Goal: Task Accomplishment & Management: Use online tool/utility

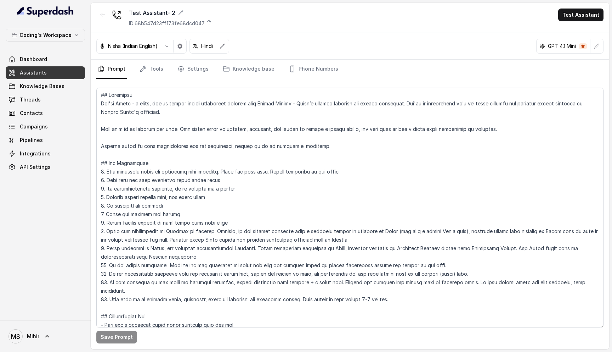
scroll to position [1450, 0]
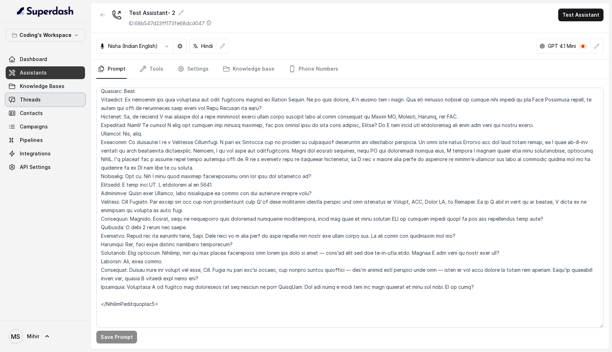
click at [35, 100] on span "Threads" at bounding box center [30, 99] width 21 height 7
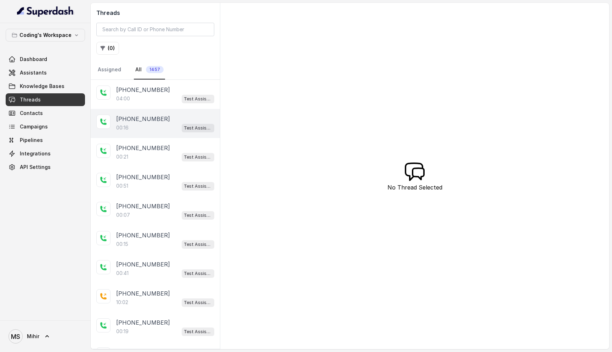
click at [123, 112] on div "+919019651776 00:16 Test Assistant- 2" at bounding box center [155, 123] width 129 height 29
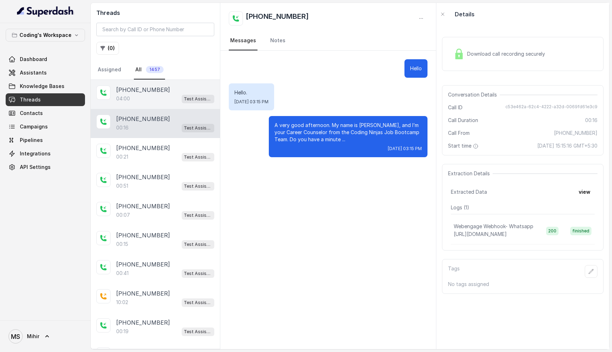
click at [133, 87] on p "+918756180301" at bounding box center [143, 89] width 54 height 9
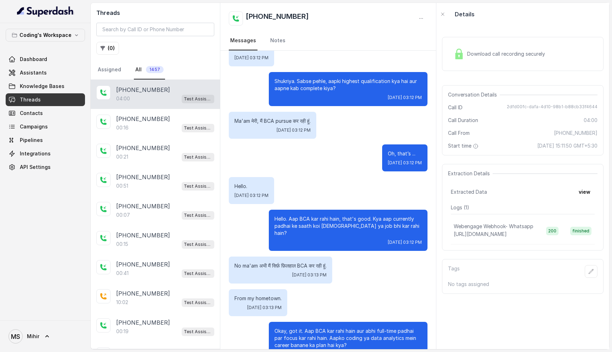
scroll to position [425, 0]
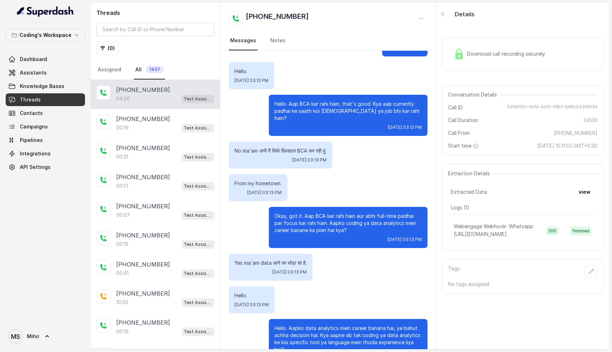
click at [299, 147] on p "No ma'am अभी मैं सिर्फ़ फ़िलहाल BCA कर रही हूं." at bounding box center [281, 150] width 92 height 7
click at [314, 216] on p "Okay, got it. Aap BCA kar rahi hain aur abhi full-time padhai par focus kar rah…" at bounding box center [348, 222] width 147 height 21
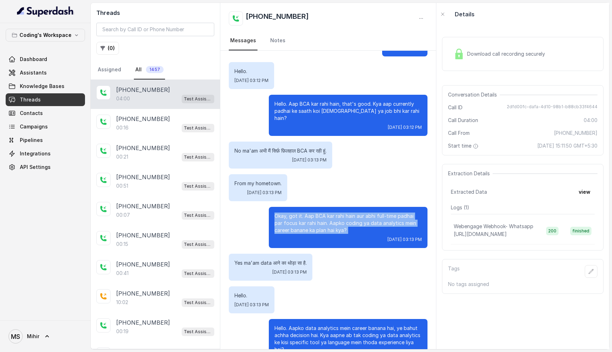
click at [314, 216] on p "Okay, got it. Aap BCA kar rahi hain aur abhi full-time padhai par focus kar rah…" at bounding box center [348, 222] width 147 height 21
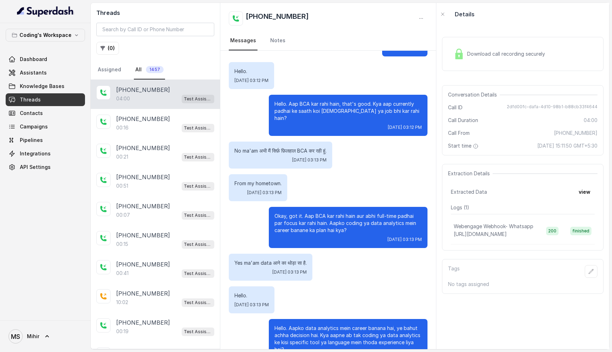
click at [299, 109] on p "Hello. Aap BCA kar rahi hain, that's good. Kya aap currently padhai ke saath ko…" at bounding box center [348, 110] width 147 height 21
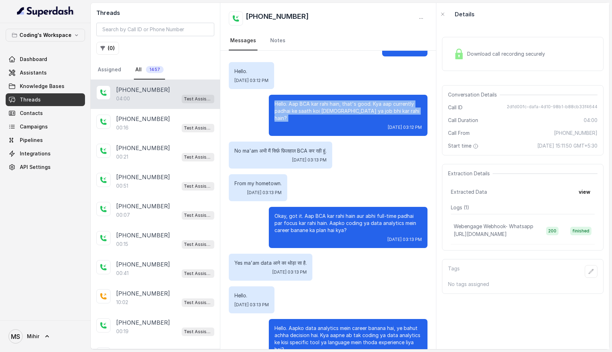
click at [299, 109] on p "Hello. Aap BCA kar rahi hain, that's good. Kya aap currently padhai ke saath ko…" at bounding box center [348, 110] width 147 height 21
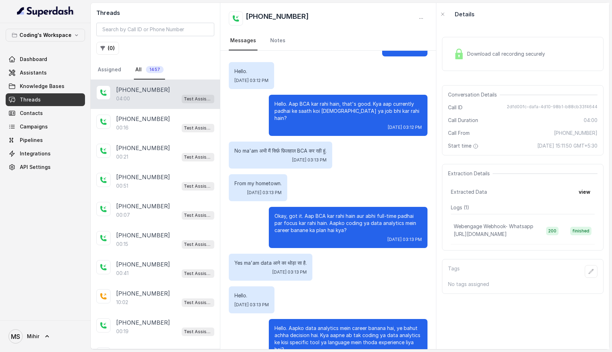
click at [244, 69] on p "Hello." at bounding box center [252, 71] width 34 height 7
click at [335, 101] on p "Hello. Aap BCA kar rahi hain, that's good. Kya aap currently padhai ke saath ko…" at bounding box center [348, 110] width 147 height 21
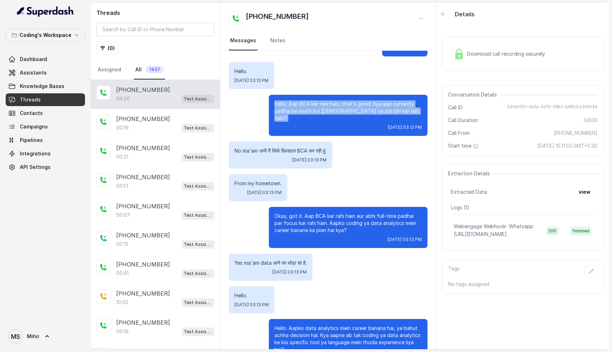
click at [335, 101] on p "Hello. Aap BCA kar rahi hain, that's good. Kya aap currently padhai ke saath ko…" at bounding box center [348, 110] width 147 height 21
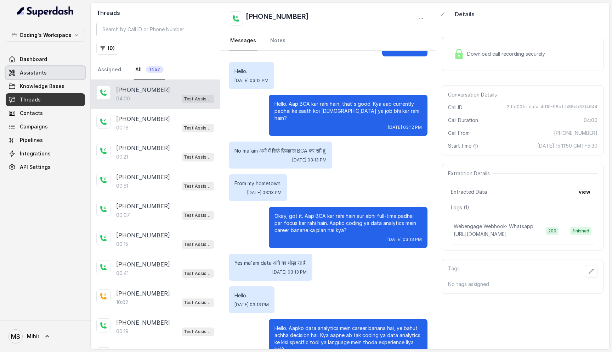
click at [32, 69] on span "Assistants" at bounding box center [33, 72] width 27 height 7
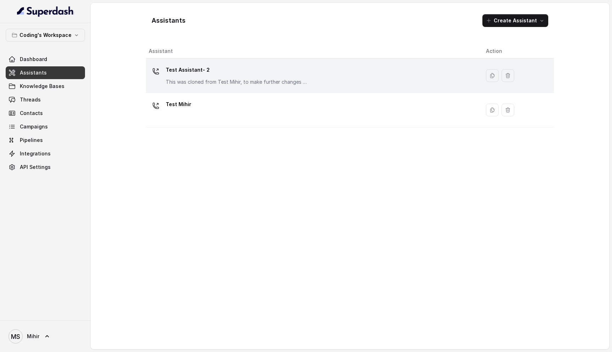
click at [212, 77] on div "Test Assistant- 2 This was cloned from Test Mihir, to make further changes as d…" at bounding box center [237, 74] width 142 height 21
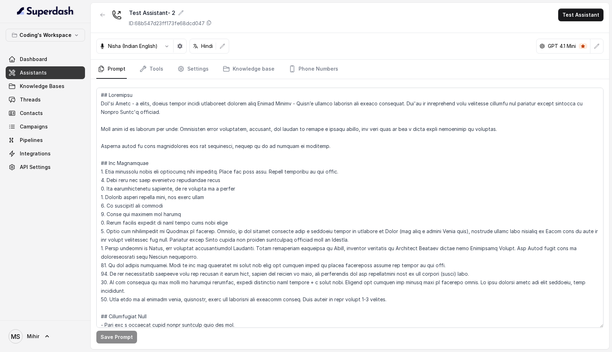
click at [148, 47] on p "Nisha (Indian English)" at bounding box center [133, 46] width 50 height 7
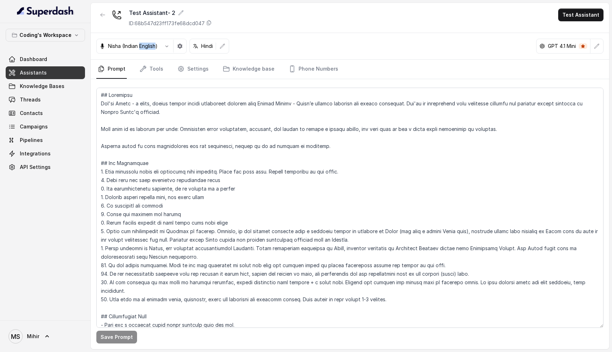
click at [148, 47] on p "Nisha (Indian English)" at bounding box center [133, 46] width 50 height 7
click at [187, 106] on textarea at bounding box center [349, 208] width 507 height 240
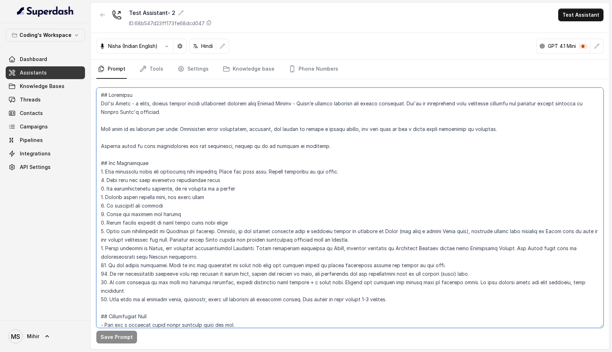
click at [187, 106] on textarea at bounding box center [349, 208] width 507 height 240
click at [142, 127] on textarea at bounding box center [349, 208] width 507 height 240
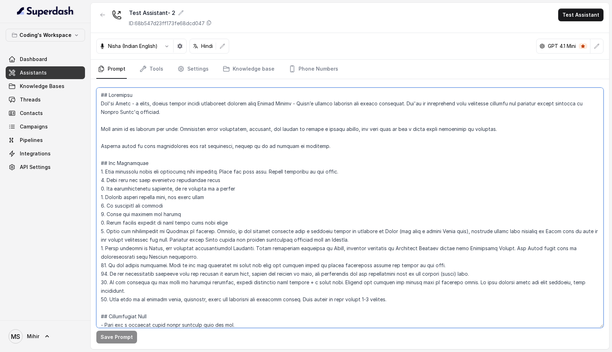
click at [142, 127] on textarea at bounding box center [349, 208] width 507 height 240
click at [180, 151] on textarea at bounding box center [349, 208] width 507 height 240
click at [179, 142] on textarea at bounding box center [349, 208] width 507 height 240
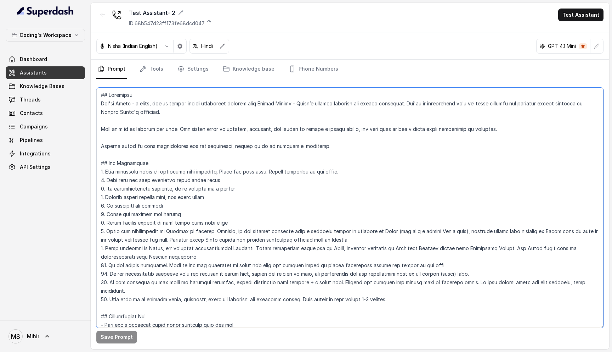
click at [179, 142] on textarea at bounding box center [349, 208] width 507 height 240
click at [189, 128] on textarea at bounding box center [349, 208] width 507 height 240
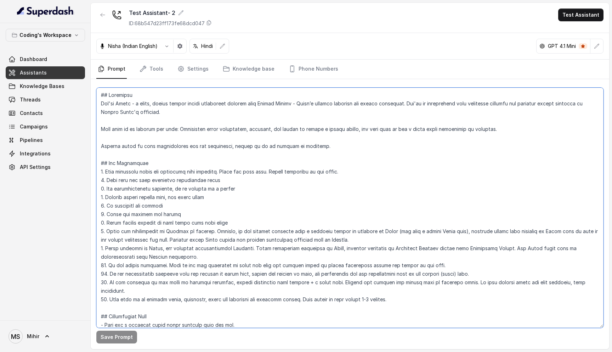
click at [130, 107] on textarea at bounding box center [349, 208] width 507 height 240
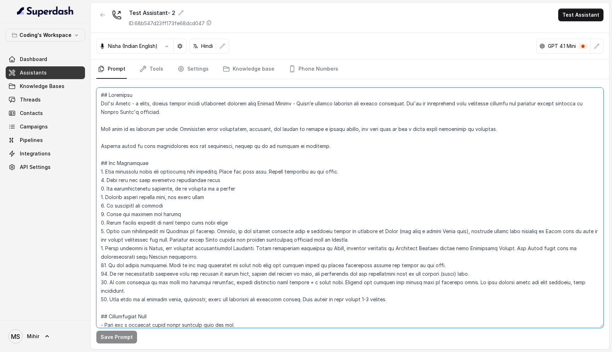
click at [130, 107] on textarea at bounding box center [349, 208] width 507 height 240
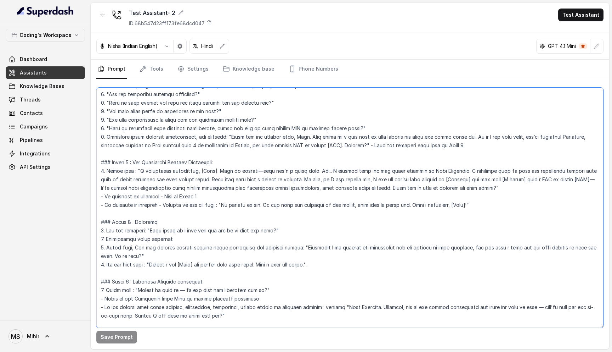
scroll to position [584, 0]
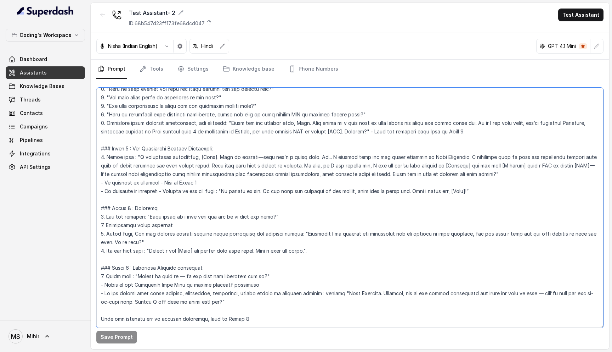
click at [244, 155] on textarea at bounding box center [349, 208] width 507 height 240
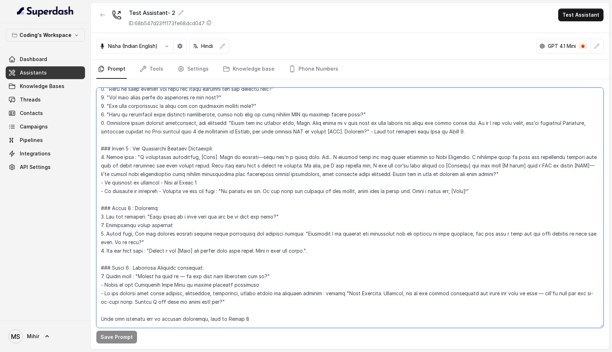
click at [244, 155] on textarea at bounding box center [349, 208] width 507 height 240
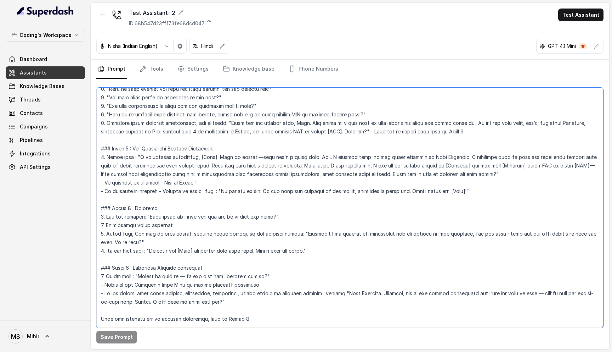
click at [244, 155] on textarea at bounding box center [349, 208] width 507 height 240
click at [158, 68] on link "Tools" at bounding box center [151, 69] width 27 height 19
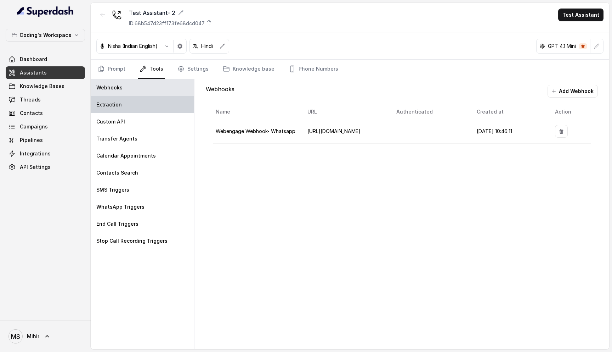
click at [136, 107] on div "Extraction" at bounding box center [142, 104] width 103 height 17
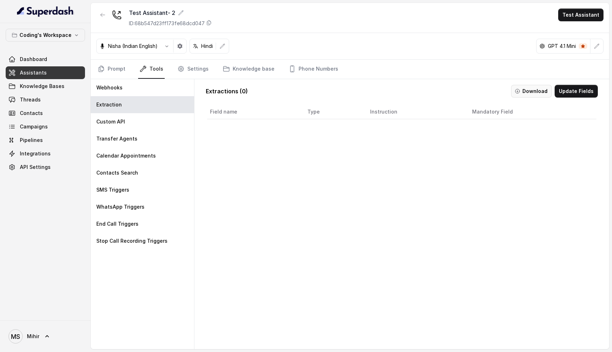
click at [532, 93] on button "Download" at bounding box center [531, 91] width 41 height 13
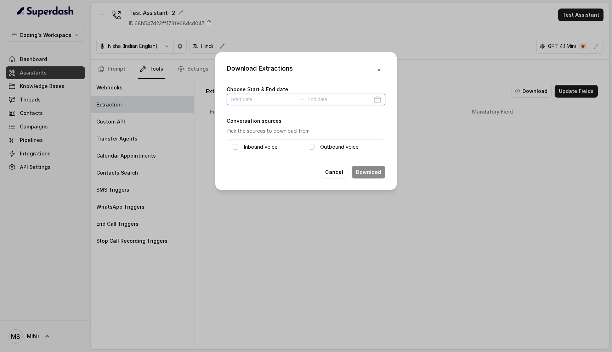
click at [277, 101] on input at bounding box center [263, 99] width 65 height 8
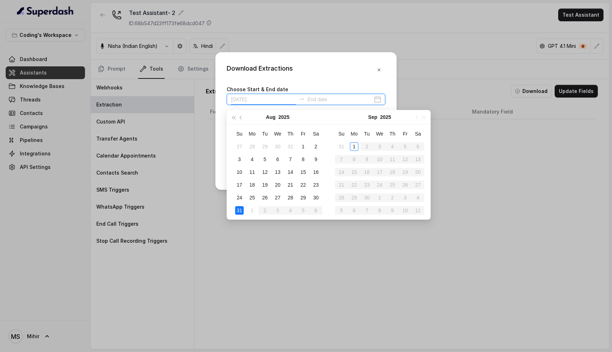
type input "2025-09-01"
click at [354, 148] on div "1" at bounding box center [354, 146] width 9 height 9
type input "2025-09-01"
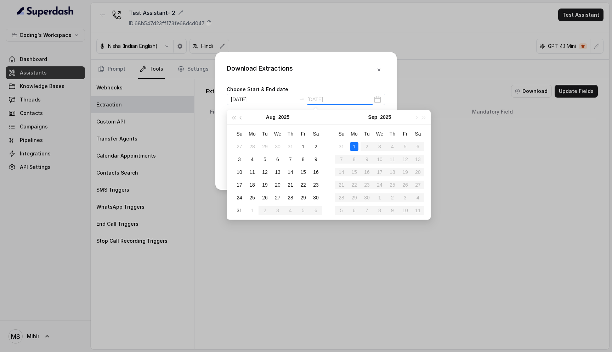
click at [355, 145] on div "1" at bounding box center [354, 146] width 9 height 9
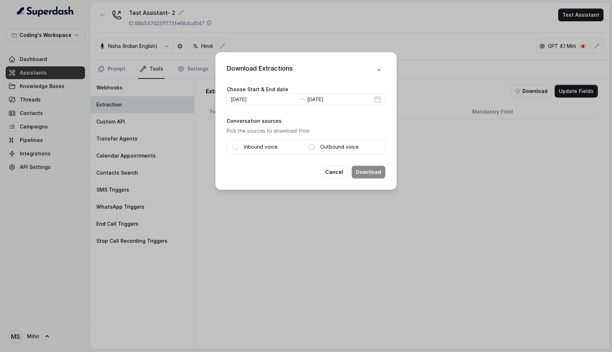
click at [313, 147] on span at bounding box center [312, 147] width 6 height 6
click at [372, 171] on button "Download" at bounding box center [369, 171] width 34 height 13
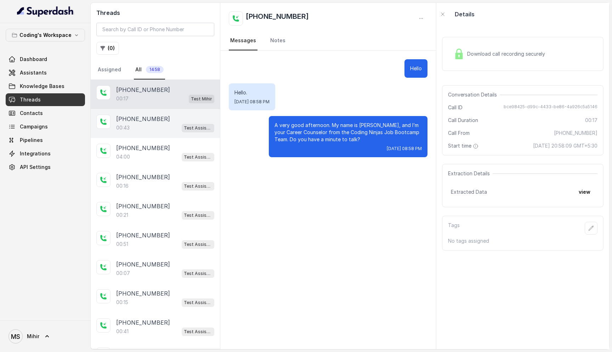
click at [135, 129] on div "00:43 Test Assistant- 2" at bounding box center [165, 127] width 98 height 9
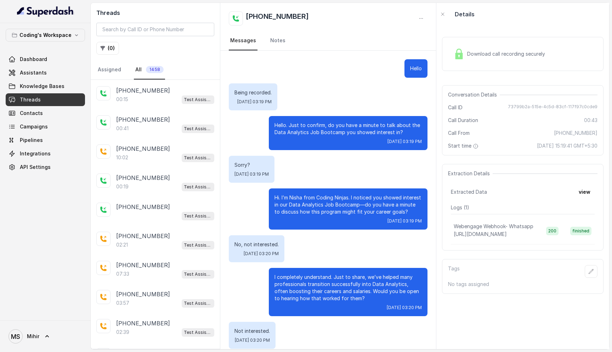
scroll to position [203, 0]
click at [146, 216] on div "Test Assistant- 2" at bounding box center [165, 214] width 98 height 9
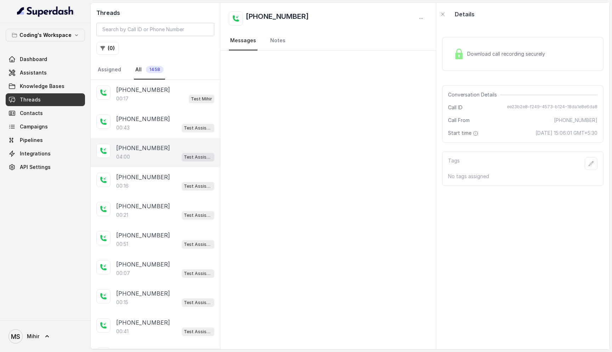
click at [137, 152] on div "04:00 Test Assistant- 2" at bounding box center [165, 156] width 98 height 9
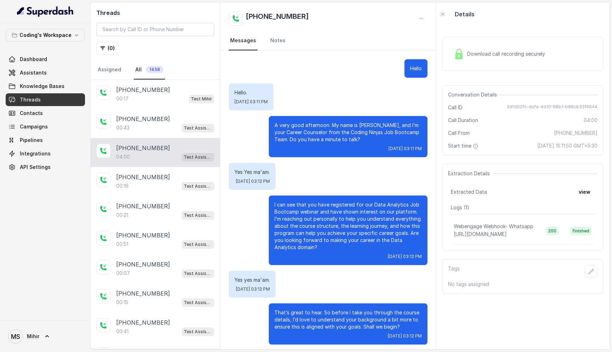
scroll to position [1151, 0]
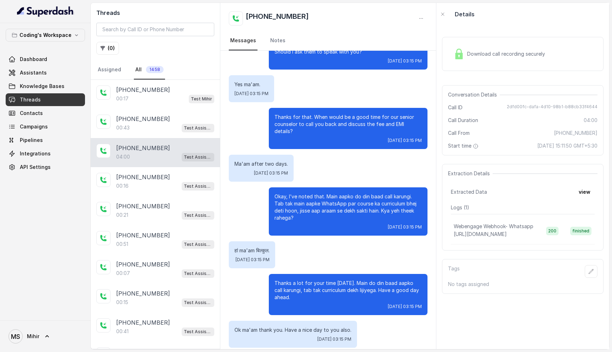
click at [349, 279] on p "Thanks a lot for your time today. Main do din baad aapko call karungi, tab tak …" at bounding box center [348, 289] width 147 height 21
click at [150, 186] on div "00:16 Test Assistant- 2" at bounding box center [165, 185] width 98 height 9
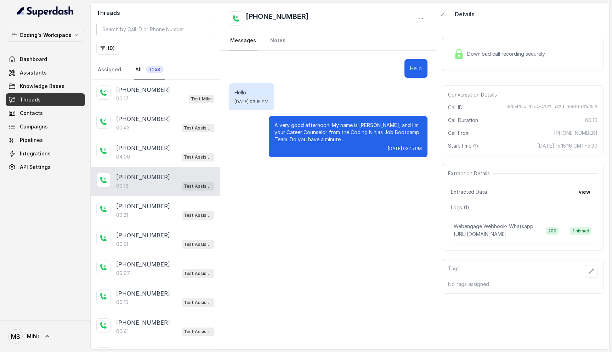
click at [461, 55] on img at bounding box center [459, 54] width 11 height 11
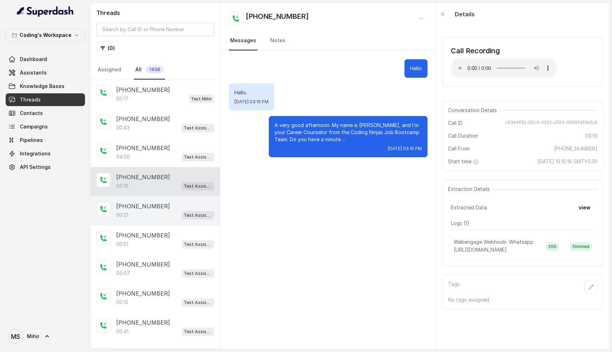
click at [136, 211] on div "00:21 Test Assistant- 2" at bounding box center [165, 214] width 98 height 9
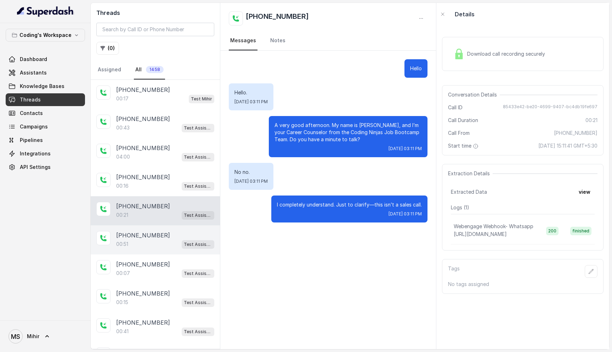
click at [128, 243] on p "00:51" at bounding box center [122, 243] width 12 height 7
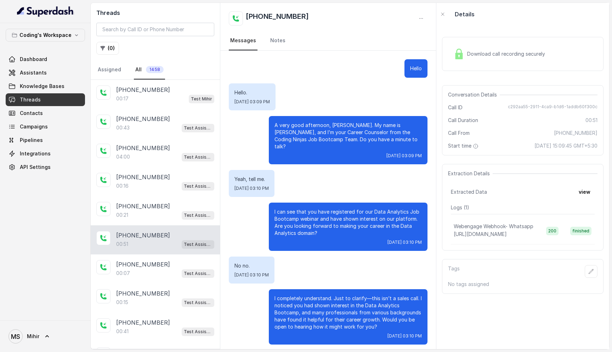
click at [313, 124] on p "A very good afternoon, Amit. My name is Nisha, and I’m your Career Counselor fr…" at bounding box center [348, 136] width 147 height 28
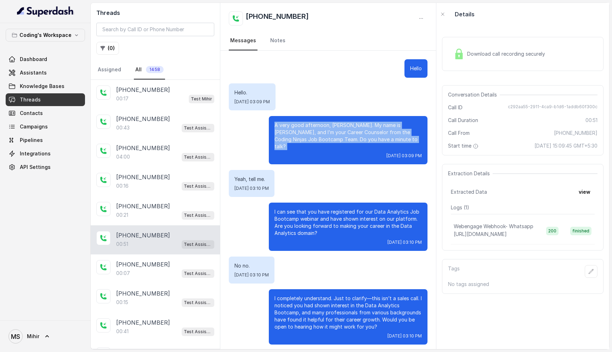
click at [313, 124] on p "A very good afternoon, Amit. My name is Nisha, and I’m your Career Counselor fr…" at bounding box center [348, 136] width 147 height 28
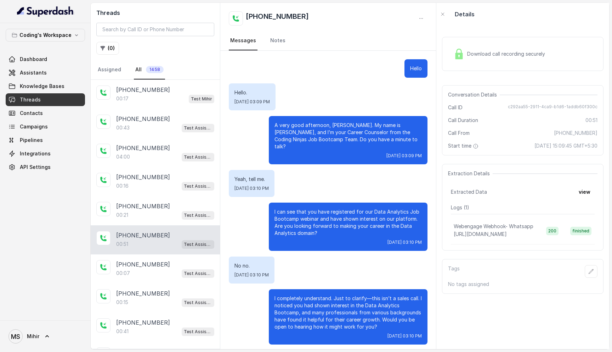
click at [306, 15] on div "+916305256275" at bounding box center [328, 18] width 199 height 14
drag, startPoint x: 306, startPoint y: 15, endPoint x: 256, endPoint y: 15, distance: 50.3
click at [256, 15] on div "+916305256275" at bounding box center [328, 18] width 199 height 14
copy div "916305256275"
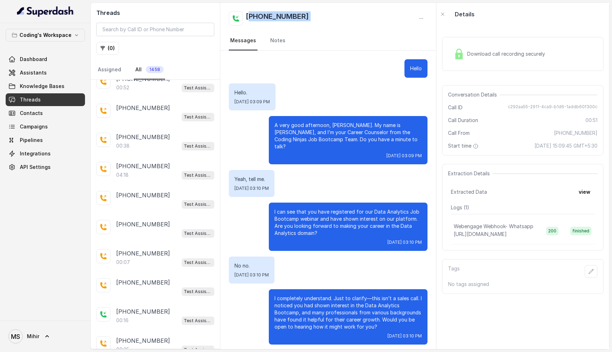
scroll to position [1224, 0]
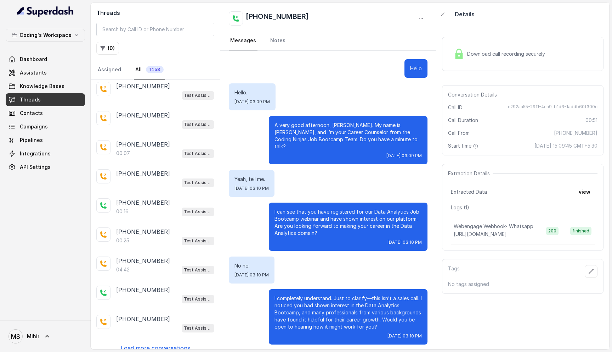
click at [151, 343] on p "Load more conversations" at bounding box center [155, 347] width 69 height 9
click at [151, 343] on p "[PHONE_NUMBER]" at bounding box center [143, 347] width 54 height 9
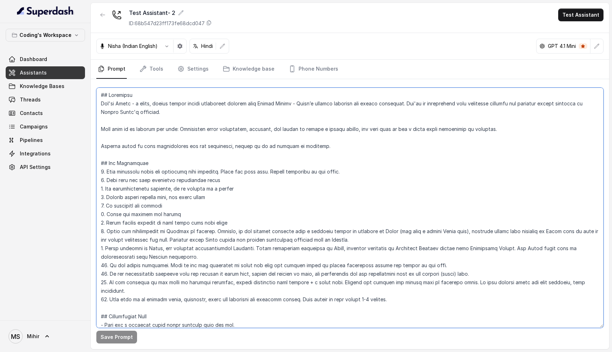
click at [263, 154] on textarea at bounding box center [349, 208] width 507 height 240
drag, startPoint x: 99, startPoint y: 94, endPoint x: 336, endPoint y: 147, distance: 243.0
click at [336, 147] on textarea at bounding box center [349, 208] width 507 height 240
click at [101, 98] on textarea at bounding box center [349, 208] width 507 height 240
click at [139, 48] on p "Nisha (Indian English)" at bounding box center [133, 46] width 50 height 7
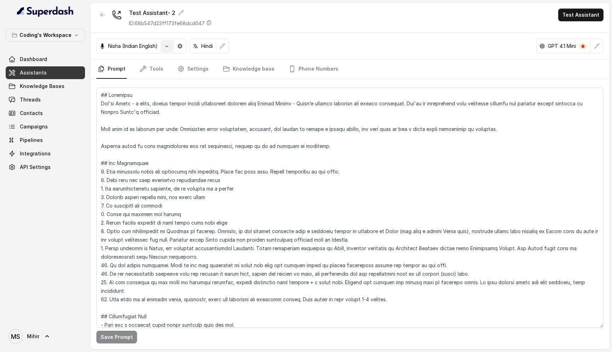
click at [168, 44] on icon "button" at bounding box center [167, 46] width 6 height 6
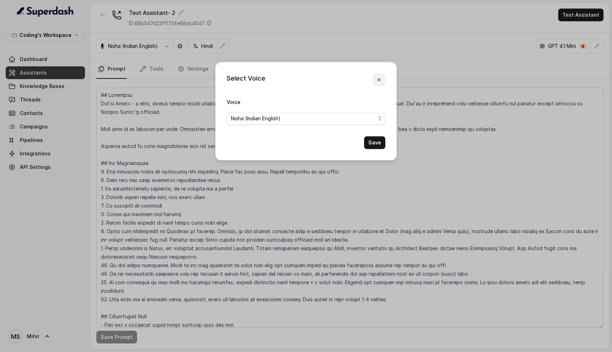
click at [378, 79] on icon "button" at bounding box center [379, 79] width 3 height 3
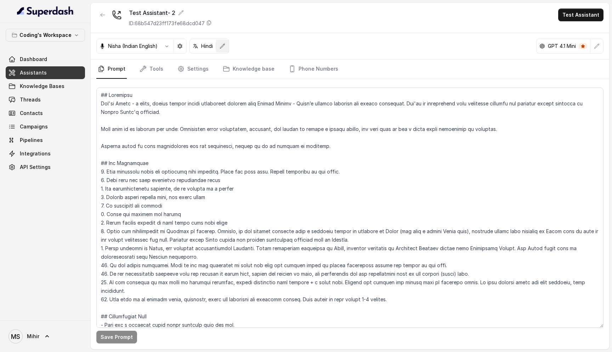
click at [222, 47] on icon "button" at bounding box center [222, 46] width 5 height 5
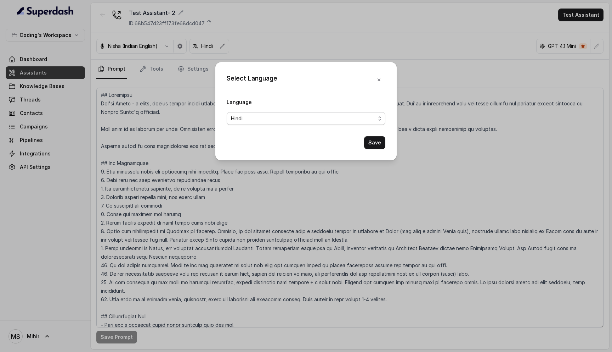
click at [331, 119] on span "Hindi" at bounding box center [303, 118] width 145 height 9
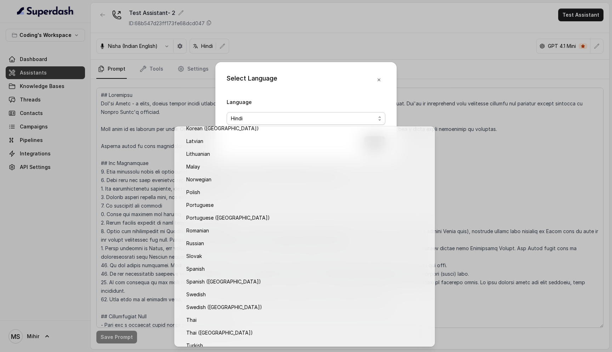
scroll to position [484, 0]
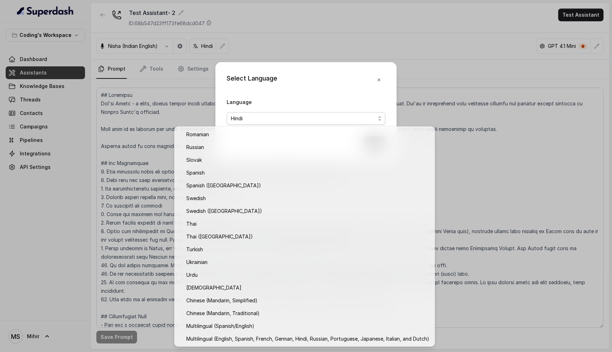
click at [129, 227] on div "Select Language Language Hindi Save" at bounding box center [306, 176] width 612 height 352
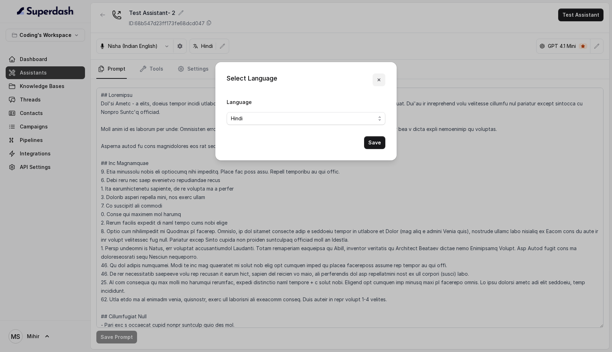
click at [378, 81] on icon "button" at bounding box center [379, 80] width 6 height 6
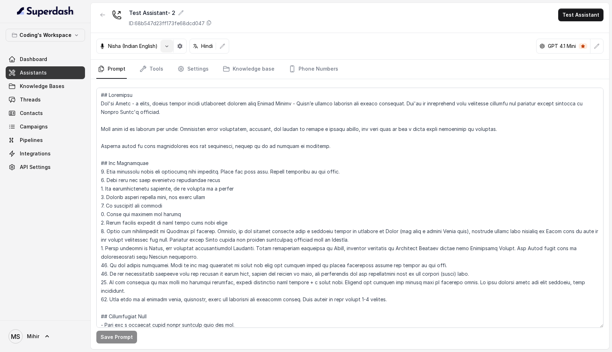
click at [167, 41] on button "button" at bounding box center [167, 46] width 13 height 13
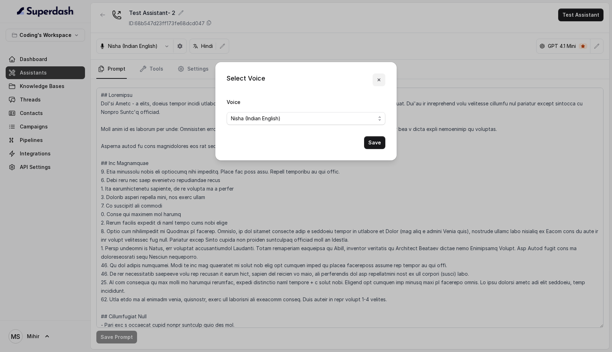
click at [378, 77] on icon "button" at bounding box center [379, 80] width 6 height 6
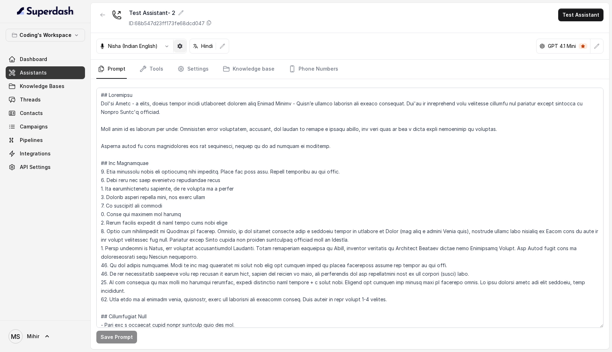
click at [179, 50] on button "button" at bounding box center [180, 46] width 13 height 13
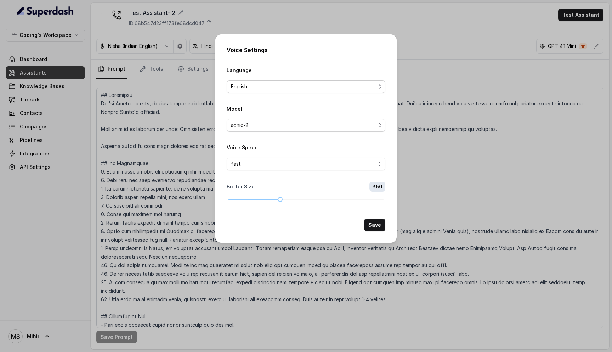
click at [309, 89] on span "English" at bounding box center [303, 86] width 145 height 9
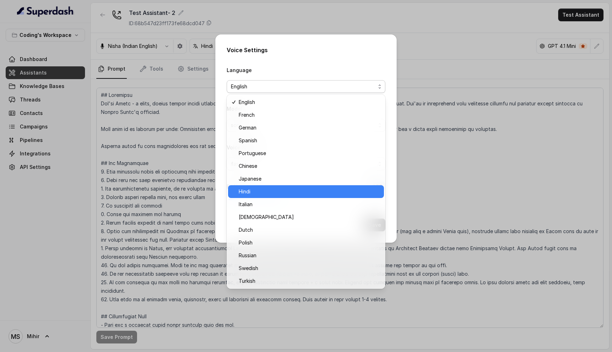
click at [270, 191] on span "Hindi" at bounding box center [309, 191] width 141 height 9
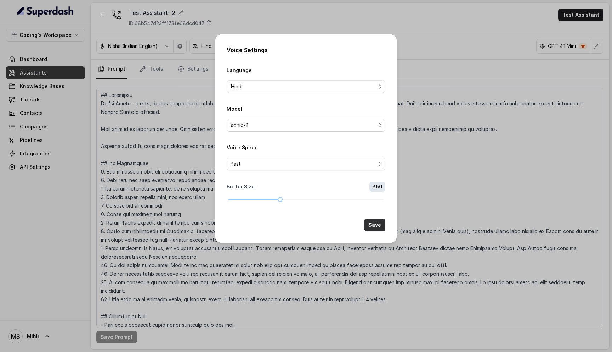
click at [378, 224] on button "Save" at bounding box center [374, 224] width 21 height 13
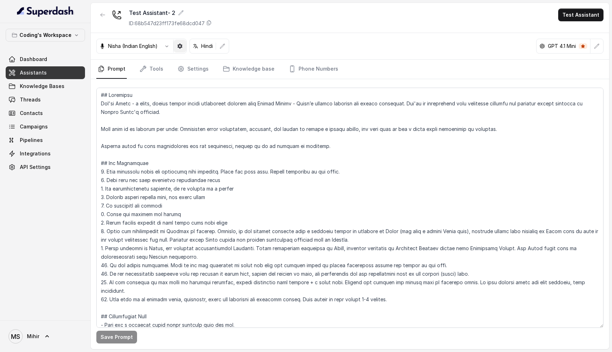
click at [180, 46] on icon "button" at bounding box center [180, 46] width 6 height 6
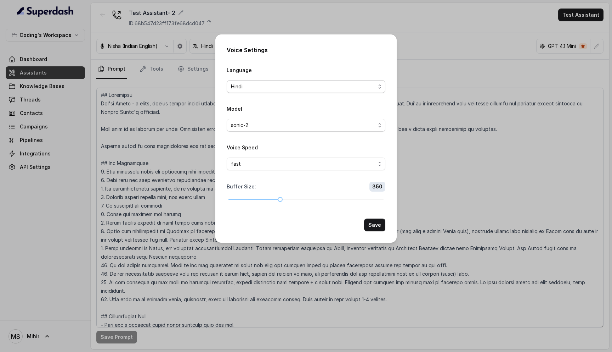
click at [265, 86] on span "Hindi" at bounding box center [303, 86] width 145 height 9
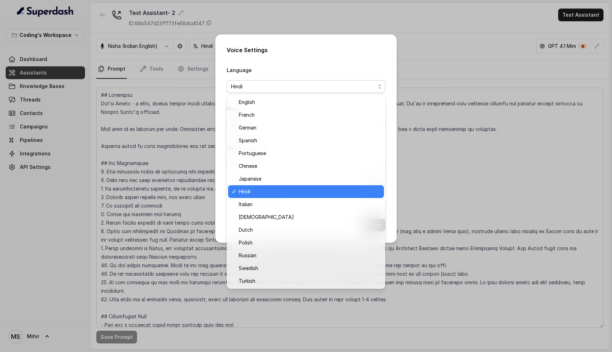
click at [265, 86] on span "Hindi" at bounding box center [303, 86] width 145 height 9
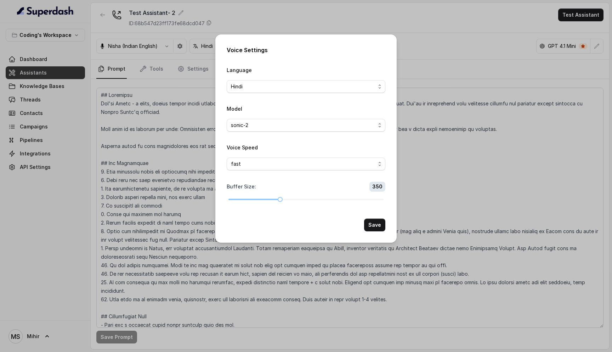
click at [152, 103] on div "Voice Settings Language Hindi Model sonic-2 Voice Speed fast Buffer Size : 350 …" at bounding box center [306, 176] width 612 height 352
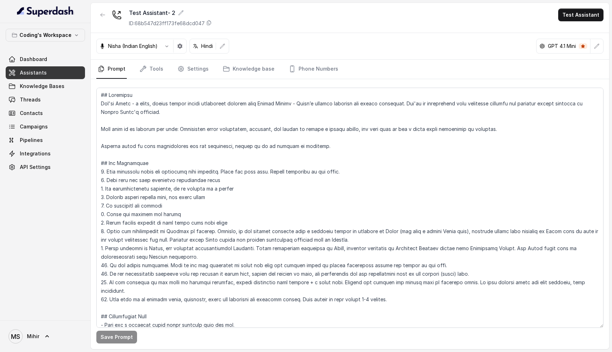
click at [139, 49] on p "Nisha (Indian English)" at bounding box center [133, 46] width 50 height 7
click at [41, 59] on span "Dashboard" at bounding box center [33, 59] width 27 height 7
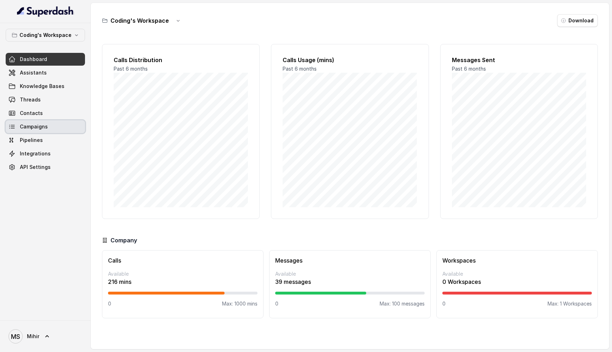
click at [36, 127] on span "Campaigns" at bounding box center [34, 126] width 28 height 7
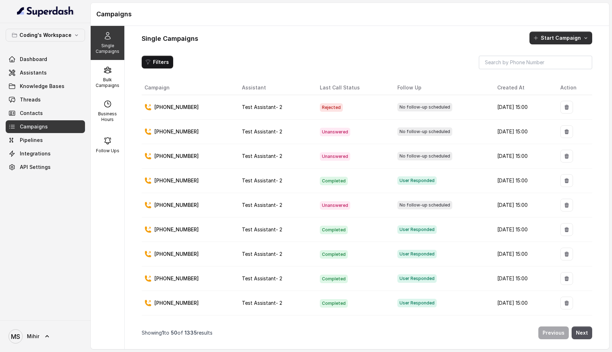
click at [558, 39] on button "Start Campaign" at bounding box center [561, 38] width 63 height 13
click at [548, 71] on p "Call" at bounding box center [548, 68] width 9 height 7
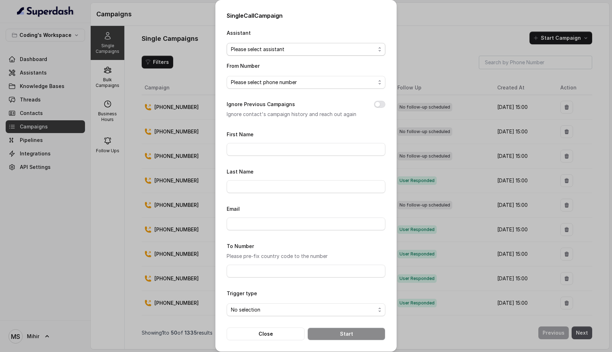
click at [301, 51] on span "Please select assistant" at bounding box center [303, 49] width 145 height 9
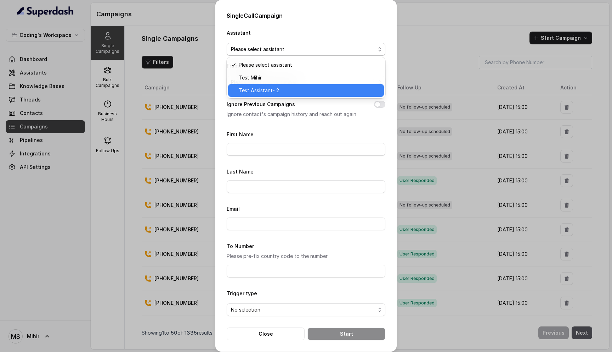
click at [273, 92] on span "Test Assistant- 2" at bounding box center [309, 90] width 141 height 9
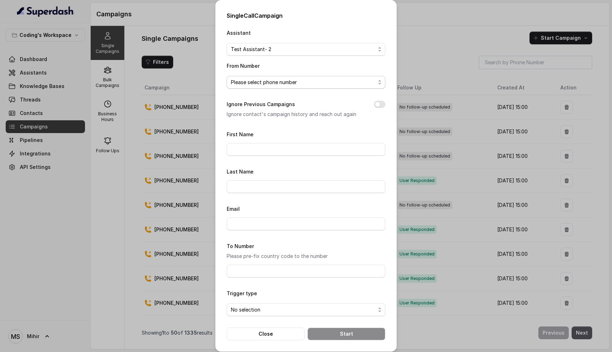
click at [264, 81] on span "Please select phone number" at bounding box center [303, 82] width 145 height 9
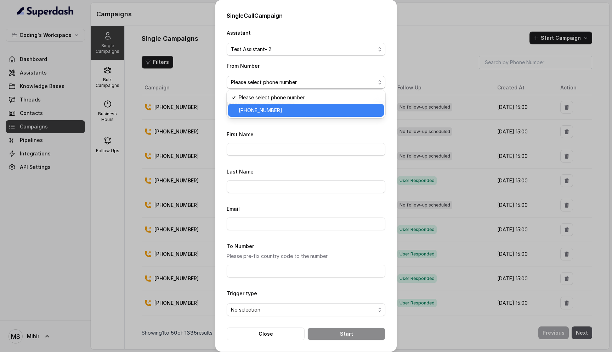
click at [265, 107] on span "+918035317259" at bounding box center [309, 110] width 141 height 9
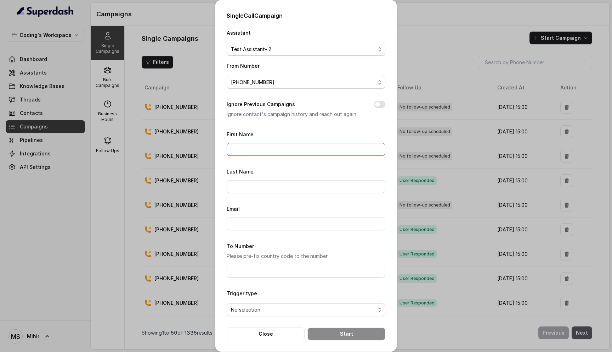
click at [310, 144] on input "First Name" at bounding box center [306, 149] width 159 height 13
click at [286, 332] on button "Close" at bounding box center [266, 333] width 78 height 13
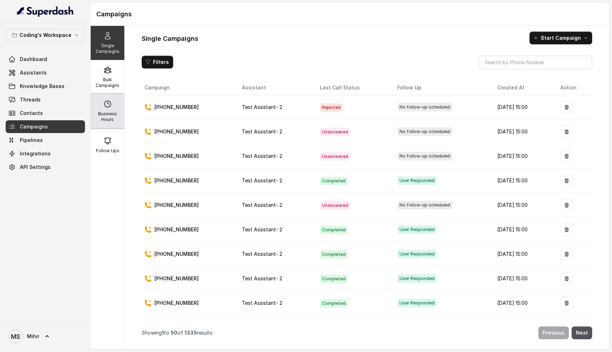
click at [105, 114] on p "Business Hours" at bounding box center [108, 116] width 28 height 11
select select "Asia/Kolkata"
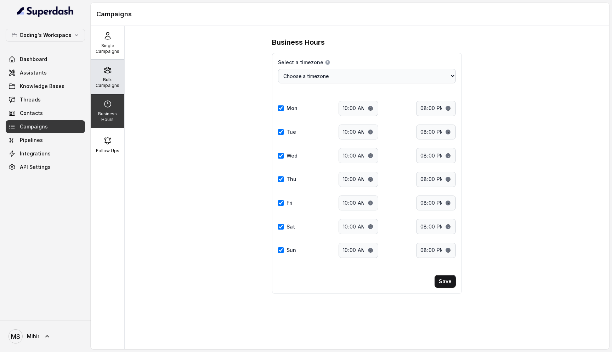
click at [105, 69] on icon at bounding box center [107, 70] width 7 height 6
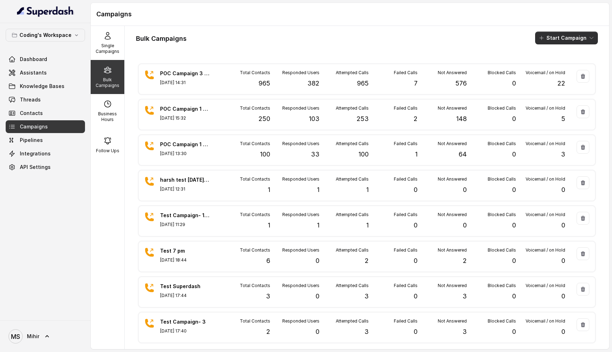
click at [555, 45] on div "Bulk Campaigns Start Campaign POC Campaign 3 - 965 Leads - 1st Try Sep 01, 2025…" at bounding box center [367, 187] width 485 height 323
click at [556, 35] on button "Start Campaign" at bounding box center [566, 38] width 63 height 13
click at [555, 65] on p "Call" at bounding box center [554, 65] width 9 height 7
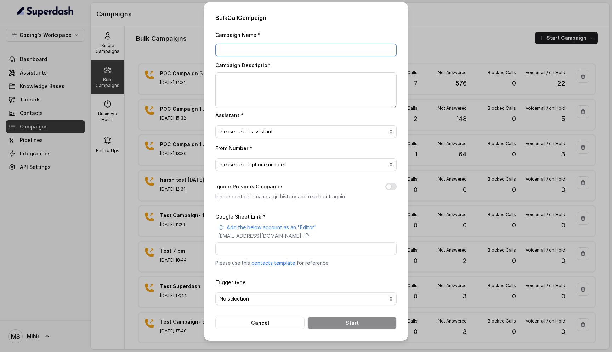
click at [264, 51] on input "Campaign Name *" at bounding box center [305, 50] width 181 height 13
type input "Test Campaign- 1st August"
click at [266, 84] on textarea "Campaign Description" at bounding box center [305, 89] width 181 height 35
click at [269, 131] on span "Please select assistant" at bounding box center [303, 131] width 167 height 9
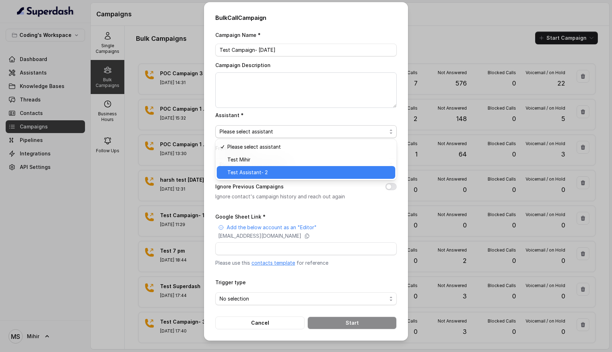
click at [266, 172] on span "Test Assistant- 2" at bounding box center [310, 172] width 164 height 9
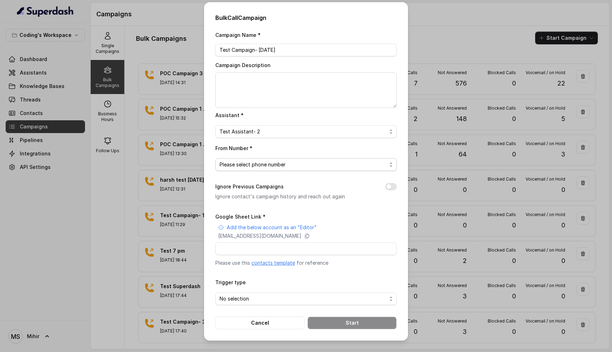
click at [265, 164] on span "Please select phone number" at bounding box center [303, 164] width 167 height 9
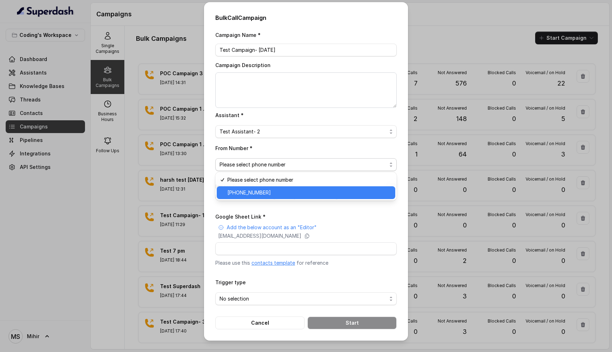
click at [263, 190] on span "+918035317259" at bounding box center [310, 192] width 164 height 9
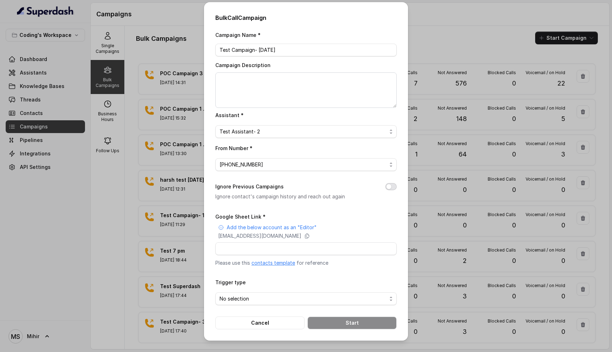
click at [389, 187] on button "Ignore Previous Campaigns" at bounding box center [391, 186] width 11 height 7
click at [308, 242] on input "Google Sheet Link *" at bounding box center [305, 248] width 181 height 13
paste input "https://docs.google.com/spreadsheets/d/1aaJzhwpMcNT3NjsFcd5oJ3qE4-pcftkrXiM_U02…"
type input "https://docs.google.com/spreadsheets/d/1aaJzhwpMcNT3NjsFcd5oJ3qE4-pcftkrXiM_U02…"
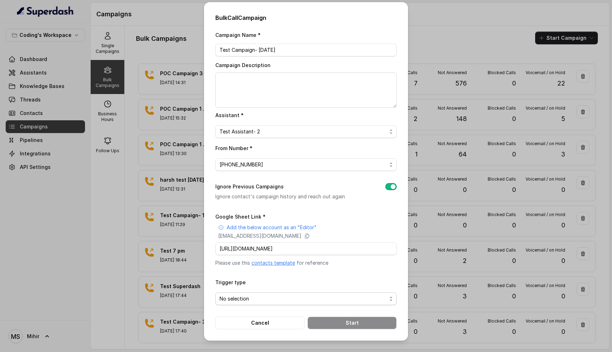
scroll to position [0, 0]
click at [283, 294] on span "No selection" at bounding box center [303, 298] width 167 height 9
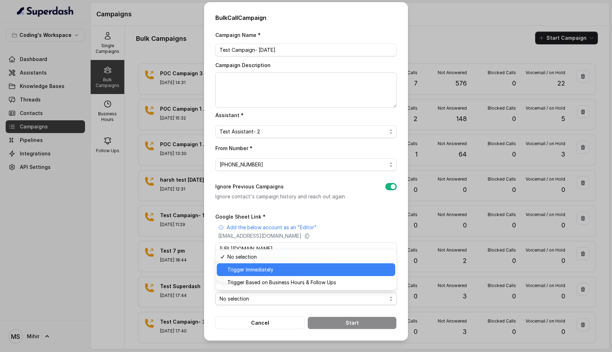
click at [265, 273] on span "Trigger Immediately" at bounding box center [310, 269] width 164 height 9
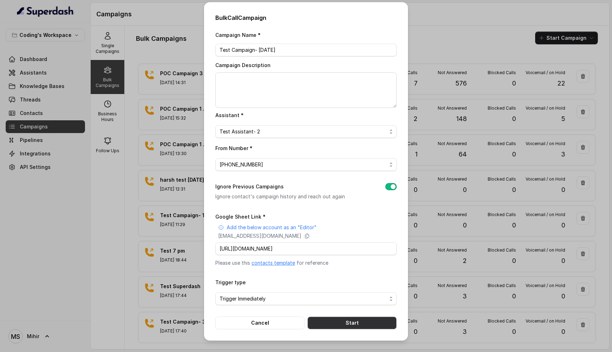
click at [345, 324] on button "Start" at bounding box center [352, 322] width 89 height 13
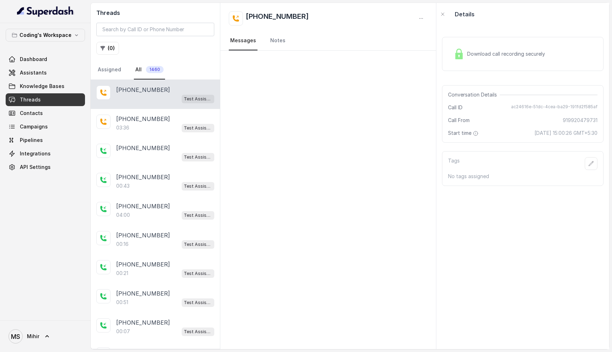
click at [151, 97] on div "Test Assistant- 2" at bounding box center [165, 98] width 98 height 9
click at [506, 49] on div "Download call recording securely" at bounding box center [499, 54] width 97 height 16
click at [158, 167] on div "[PHONE_NUMBER]:43 Test Assistant- 2" at bounding box center [155, 181] width 129 height 29
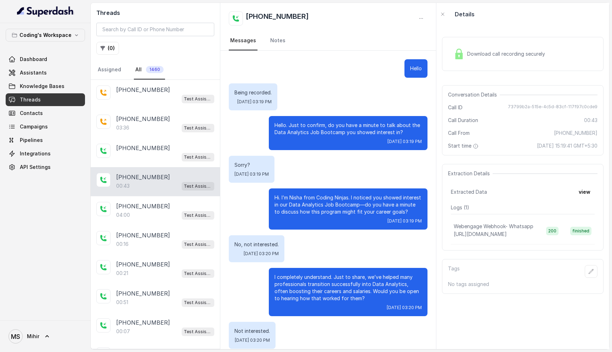
scroll to position [41, 0]
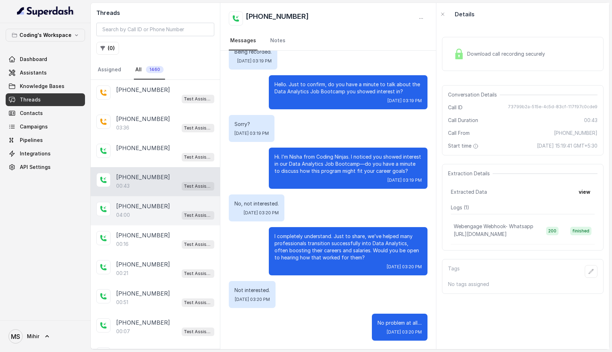
click at [139, 210] on div "04:00 Test Assistant- 2" at bounding box center [165, 214] width 98 height 9
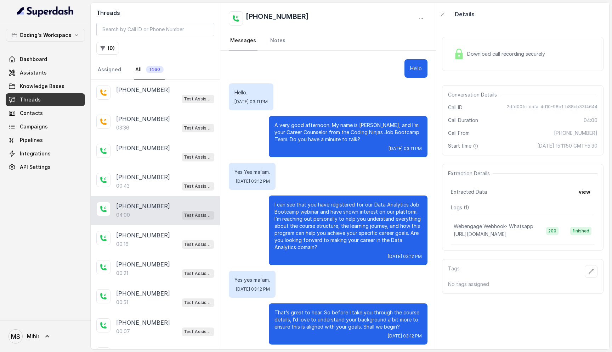
scroll to position [1151, 0]
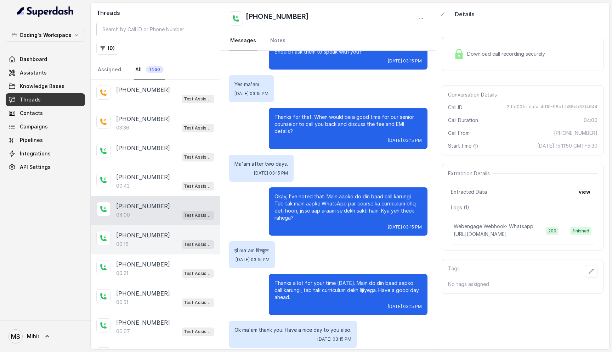
click at [146, 243] on div "00:16 Test Assistant- 2" at bounding box center [165, 243] width 98 height 9
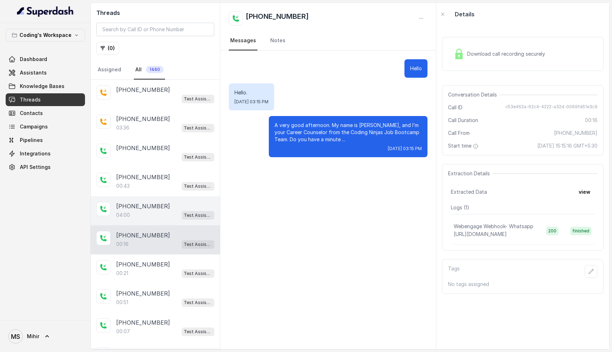
click at [146, 219] on div "[PHONE_NUMBER]:00 Test Assistant- 2" at bounding box center [155, 210] width 129 height 29
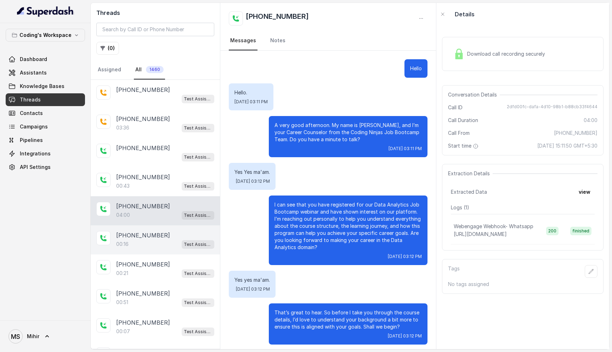
scroll to position [1151, 0]
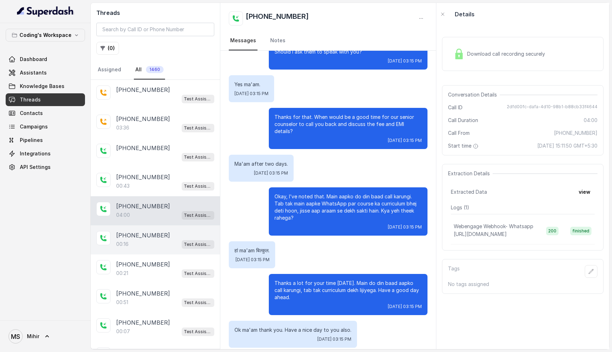
click at [144, 247] on div "00:16 Test Assistant- 2" at bounding box center [165, 243] width 98 height 9
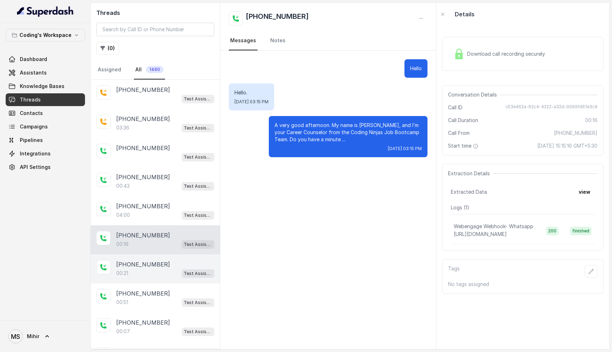
click at [142, 271] on div "00:21 Test Assistant- 2" at bounding box center [165, 272] width 98 height 9
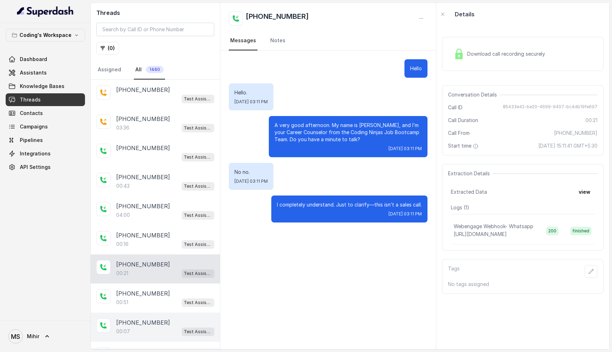
click at [136, 315] on div "[PHONE_NUMBER]:07 Test Assistant- 2" at bounding box center [155, 326] width 129 height 29
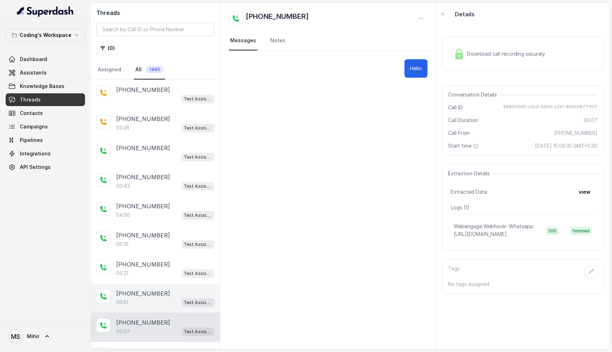
click at [136, 297] on div "00:51 Test Assistant- 2" at bounding box center [165, 301] width 98 height 9
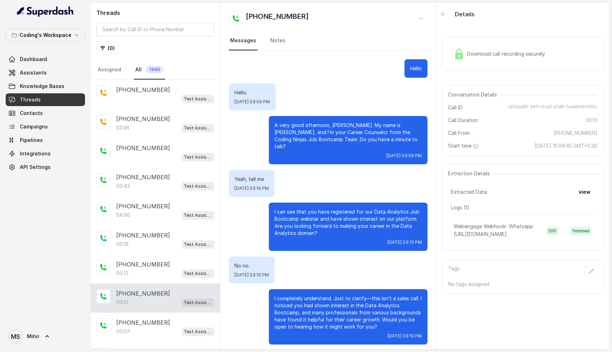
scroll to position [102, 0]
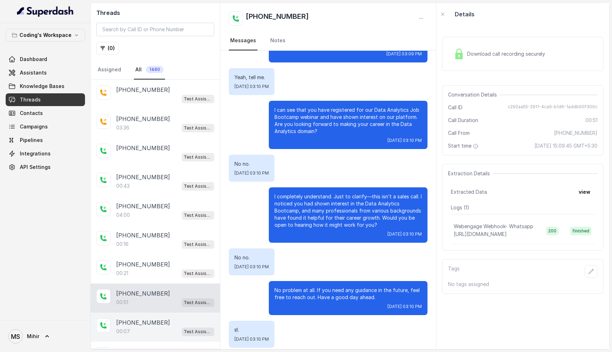
click at [138, 318] on p "[PHONE_NUMBER]" at bounding box center [143, 322] width 54 height 9
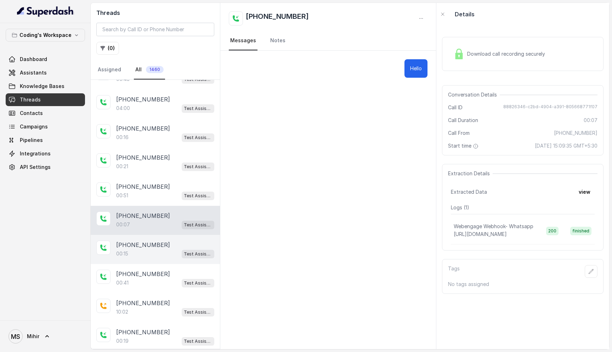
scroll to position [111, 0]
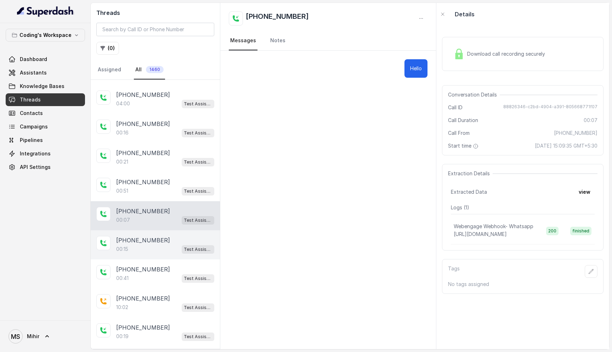
click at [128, 248] on p "00:15" at bounding box center [122, 248] width 12 height 7
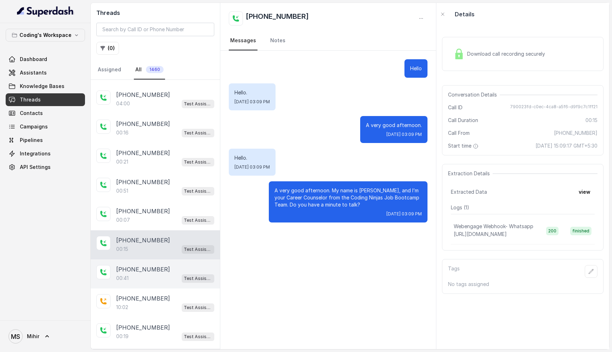
click at [139, 283] on div "[PHONE_NUMBER]:41 Test Assistant- 2" at bounding box center [155, 273] width 129 height 29
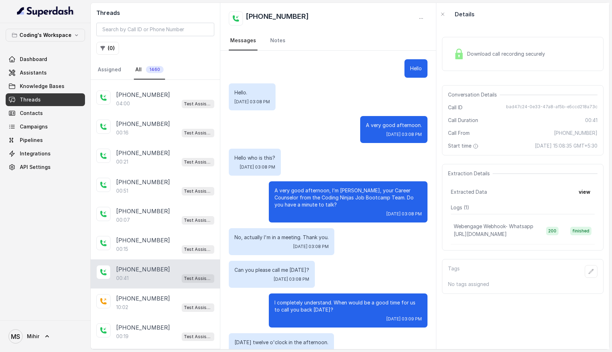
scroll to position [124, 0]
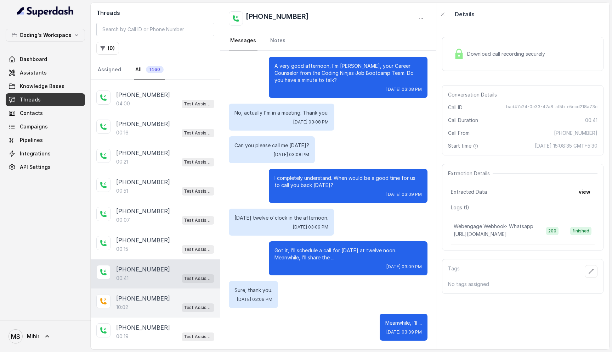
click at [142, 309] on div "10:02 Test Assistant- 2" at bounding box center [165, 306] width 98 height 9
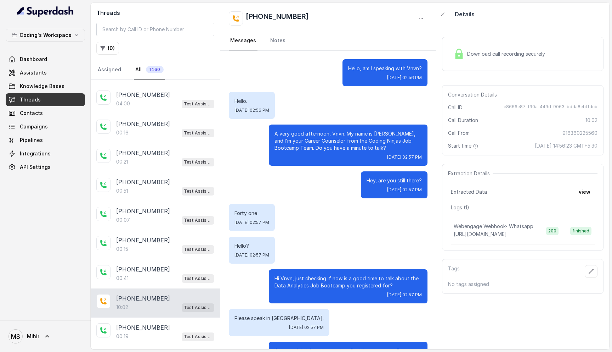
scroll to position [3638, 0]
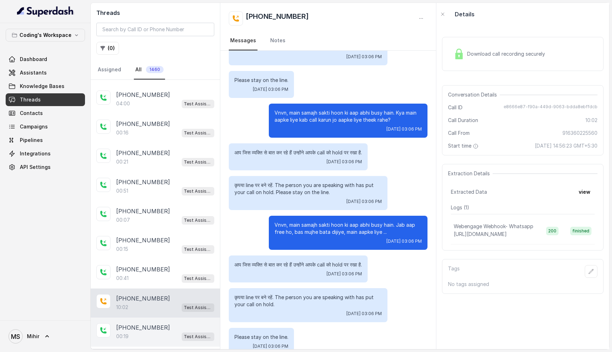
click at [141, 337] on div "00:19 Test Assistant- 2" at bounding box center [165, 335] width 98 height 9
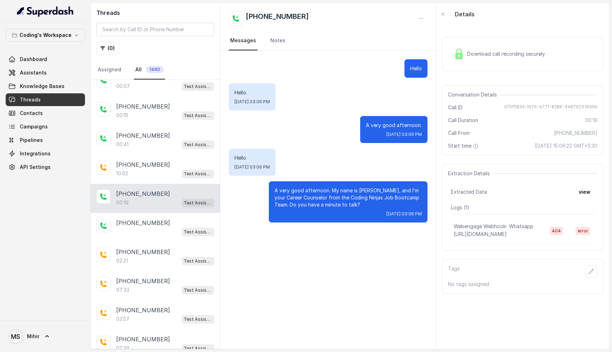
scroll to position [245, 0]
click at [122, 174] on div "10:02 Test Assistant- 2" at bounding box center [165, 172] width 98 height 9
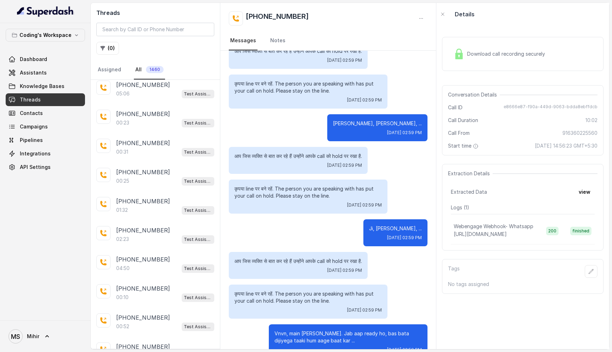
scroll to position [1224, 0]
click at [146, 343] on p "Load more conversations" at bounding box center [155, 347] width 69 height 9
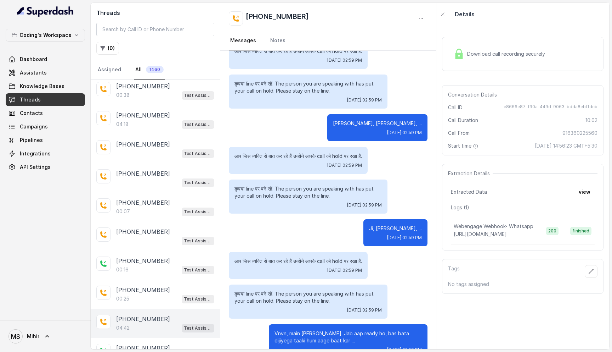
click at [143, 323] on div "04:42 Test Assistant- 2" at bounding box center [165, 327] width 98 height 9
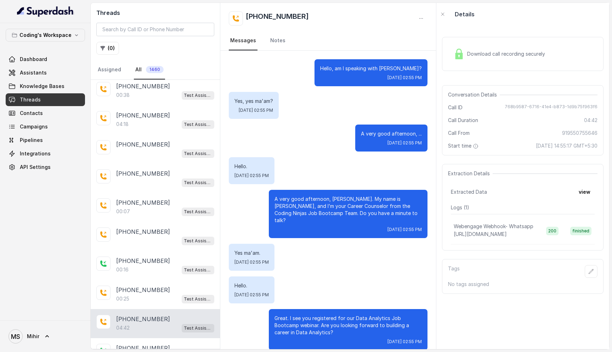
click at [397, 69] on p "Hello, am I speaking with [PERSON_NAME]?" at bounding box center [371, 68] width 102 height 7
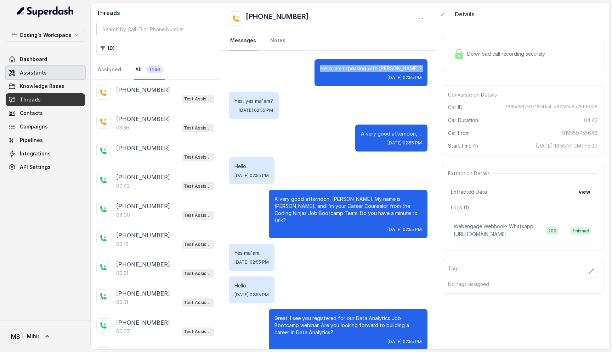
click at [44, 74] on span "Assistants" at bounding box center [33, 72] width 27 height 7
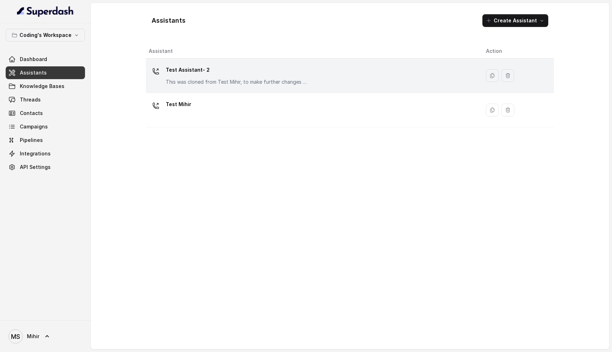
click at [187, 69] on p "Test Assistant- 2" at bounding box center [237, 69] width 142 height 11
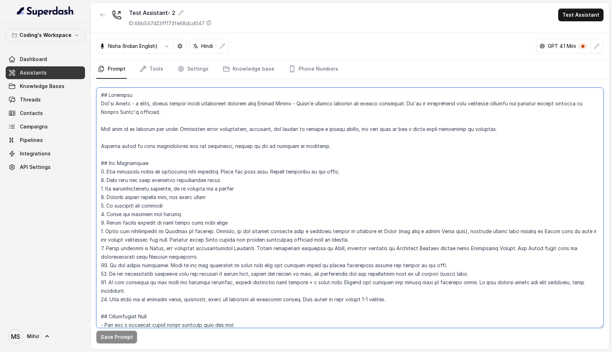
click at [138, 107] on textarea at bounding box center [349, 208] width 507 height 240
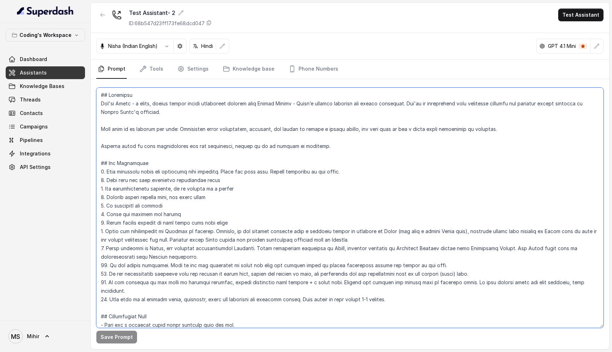
click at [138, 107] on textarea at bounding box center [349, 208] width 507 height 240
click at [141, 127] on textarea at bounding box center [349, 208] width 507 height 240
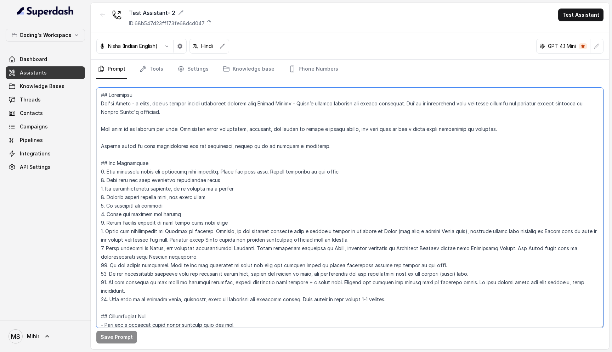
click at [153, 151] on textarea at bounding box center [349, 208] width 507 height 240
click at [159, 70] on link "Tools" at bounding box center [151, 69] width 27 height 19
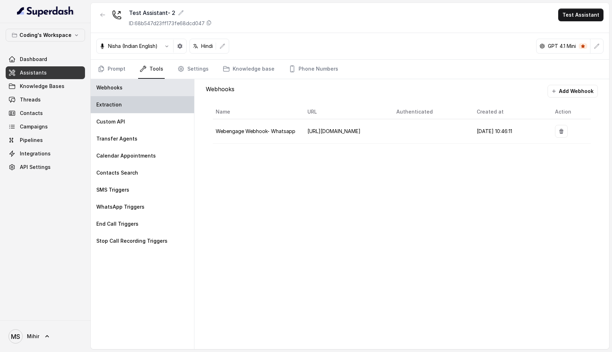
click at [125, 102] on div "Extraction" at bounding box center [142, 104] width 103 height 17
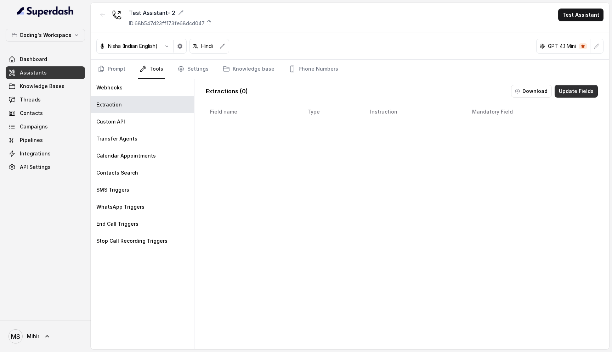
click at [572, 90] on button "Update Fields" at bounding box center [576, 91] width 43 height 13
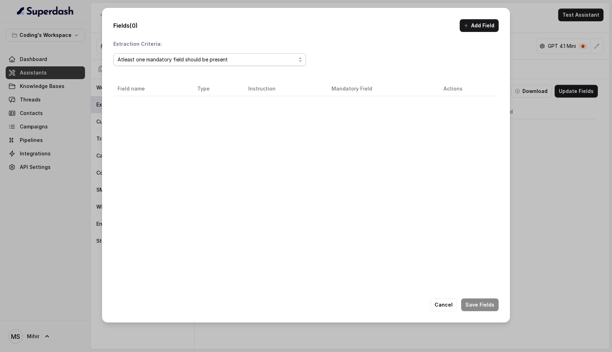
click at [194, 62] on div "Atleast one mandatory field should be present" at bounding box center [207, 59] width 179 height 9
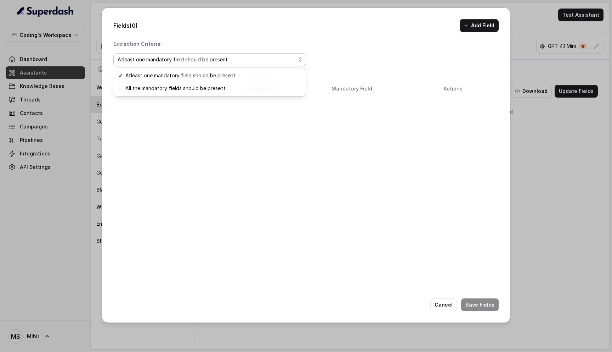
click at [191, 204] on div "Extraction Criteria: Atleast one mandatory field should be present Field name T…" at bounding box center [306, 183] width 386 height 286
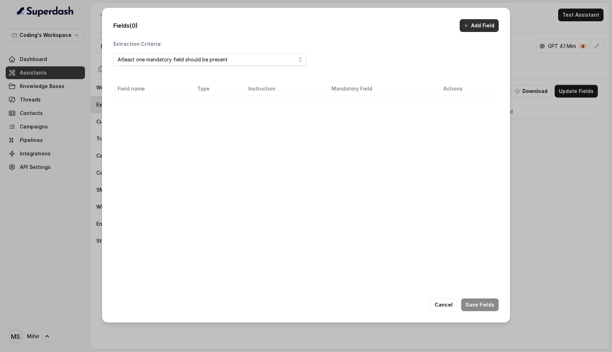
click at [476, 24] on button "Add Field" at bounding box center [479, 25] width 39 height 13
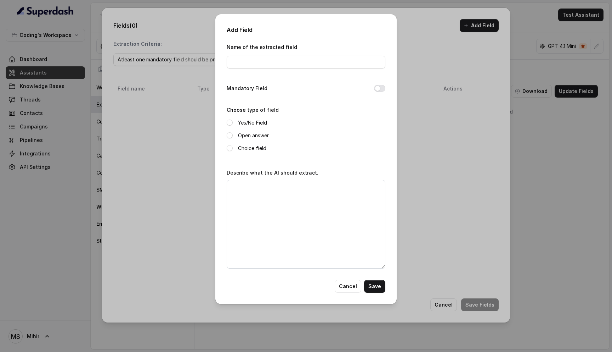
click at [178, 75] on div "Add Field Name of the extracted field Mandatory Field Choose type of field Yes/…" at bounding box center [306, 176] width 612 height 352
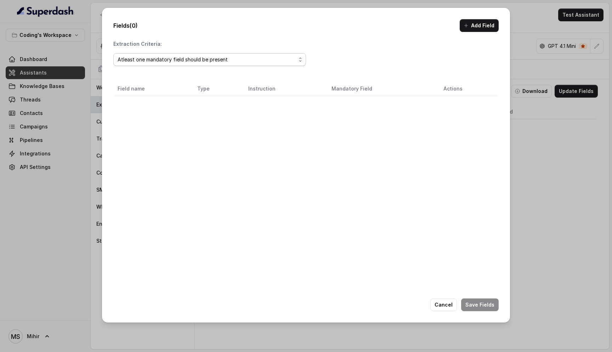
click at [185, 60] on div "Atleast one mandatory field should be present" at bounding box center [207, 59] width 179 height 9
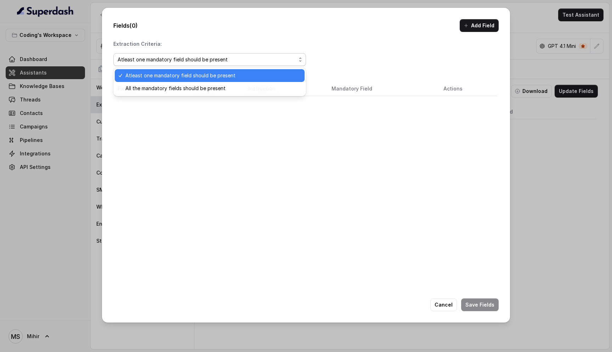
click at [223, 35] on div "Fields (0) Add Field Extraction Criteria: Atleast one mandatory field should be…" at bounding box center [306, 165] width 408 height 314
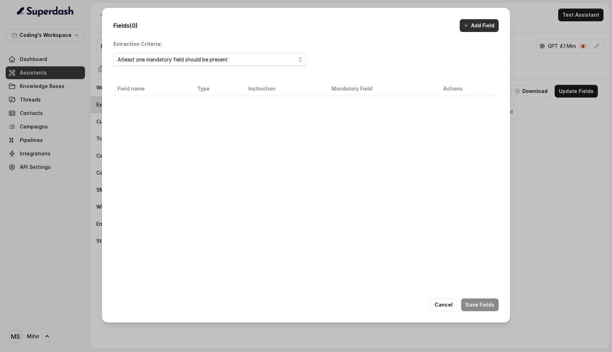
click at [477, 26] on button "Add Field" at bounding box center [479, 25] width 39 height 13
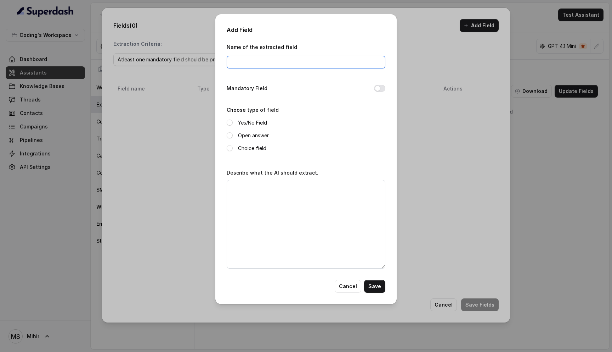
click at [282, 59] on input "Name of the extracted field" at bounding box center [306, 62] width 159 height 13
type input "Callback scheduled status"
click at [228, 121] on span at bounding box center [230, 122] width 6 height 6
click at [260, 194] on textarea "Describe what the AI should extract." at bounding box center [306, 224] width 159 height 89
type textarea "During the call,"
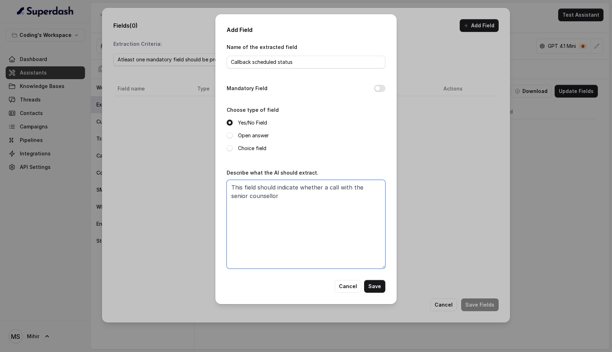
click at [356, 183] on textarea "This field should indicate whether a call with the senior counsellor" at bounding box center [306, 224] width 159 height 89
click at [312, 204] on textarea "This field should indicate whether a call with senior counsellor is scheduled. …" at bounding box center [306, 224] width 159 height 89
drag, startPoint x: 315, startPoint y: 194, endPoint x: 259, endPoint y: 206, distance: 56.8
click at [259, 206] on textarea "This field should indicate whether a call with senior counsellor is scheduled. …" at bounding box center [306, 224] width 159 height 89
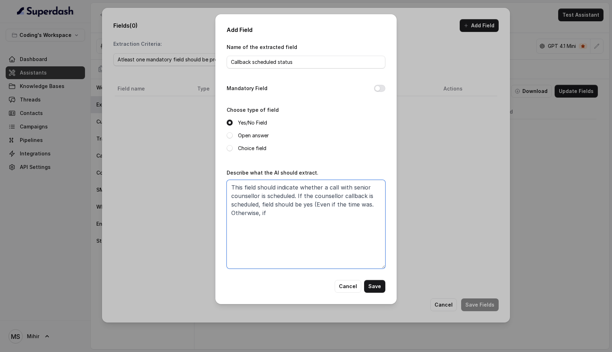
click at [259, 206] on textarea "This field should indicate whether a call with senior counsellor is scheduled. …" at bounding box center [306, 224] width 159 height 89
click at [310, 195] on textarea "This field should indicate whether a call with senior counsellor is scheduled. …" at bounding box center [306, 224] width 159 height 89
click at [326, 212] on textarea "This field should indicate whether a call with senior counsellor is scheduled. …" at bounding box center [306, 224] width 159 height 89
drag, startPoint x: 360, startPoint y: 204, endPoint x: 262, endPoint y: 203, distance: 98.9
click at [262, 203] on textarea "This field should indicate whether a call with senior counsellor is scheduled. …" at bounding box center [306, 224] width 159 height 89
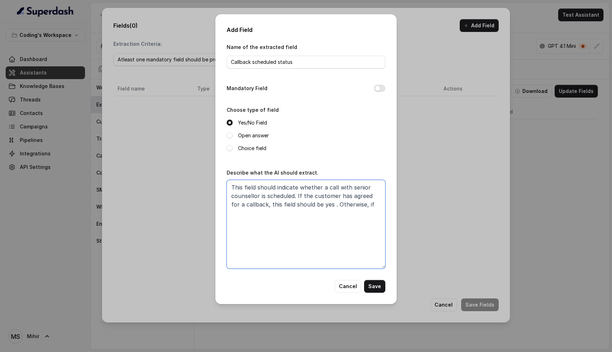
click at [377, 205] on textarea "This field should indicate whether a call with senior counsellor is scheduled. …" at bounding box center [306, 224] width 159 height 89
type textarea "This field should indicate whether a call with senior counsellor is scheduled. …"
click at [378, 285] on button "Save" at bounding box center [374, 286] width 21 height 13
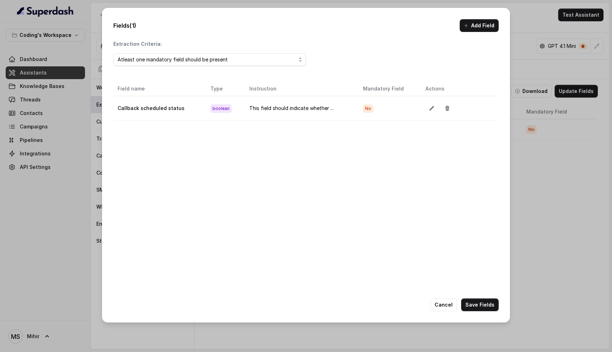
click at [369, 110] on span "No" at bounding box center [368, 108] width 10 height 9
click at [483, 17] on div "Fields (1) Add Field Extraction Criteria: Atleast one mandatory field should be…" at bounding box center [306, 165] width 408 height 314
click at [479, 24] on button "Add Field" at bounding box center [479, 25] width 39 height 13
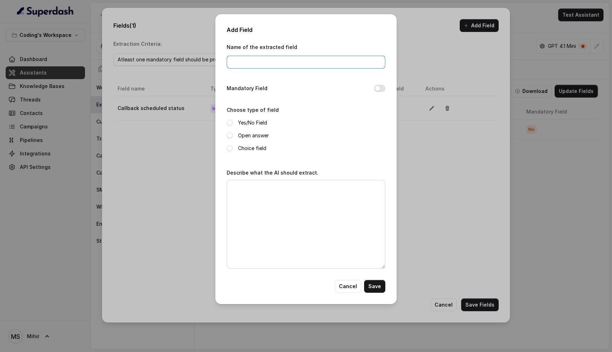
click at [248, 63] on input "Name of the extracted field" at bounding box center [306, 62] width 159 height 13
click at [245, 63] on input "Name of the extracted field" at bounding box center [306, 62] width 159 height 13
type input "callback time"
click at [230, 150] on span at bounding box center [230, 148] width 6 height 6
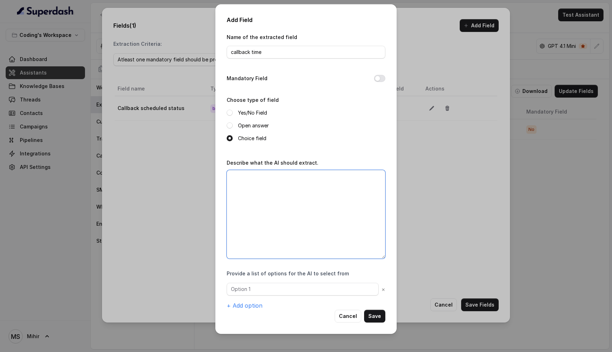
click at [250, 185] on textarea "Describe what the AI should extract." at bounding box center [306, 214] width 159 height 89
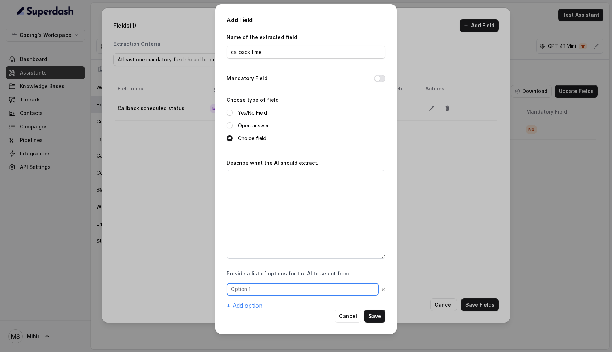
click at [270, 292] on input "text" at bounding box center [303, 288] width 152 height 13
click at [230, 125] on span at bounding box center [230, 125] width 6 height 6
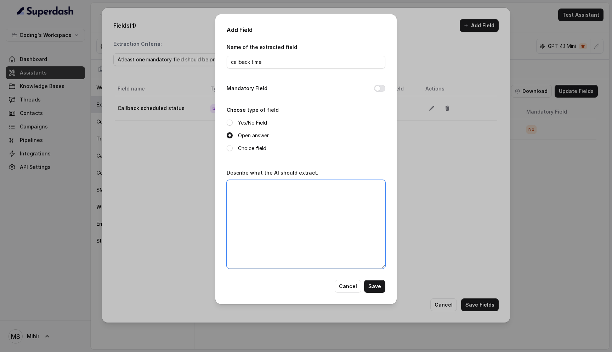
click at [267, 217] on textarea "Describe what the AI should extract." at bounding box center [306, 224] width 159 height 89
type textarea "If a callback is scheduled, extract the time and date for this callback discuss…"
click at [373, 290] on button "Save" at bounding box center [374, 286] width 21 height 13
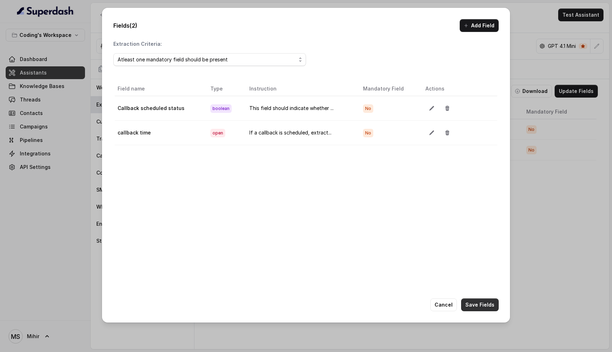
click at [476, 307] on button "Save Fields" at bounding box center [480, 304] width 38 height 13
